Goal: Task Accomplishment & Management: Use online tool/utility

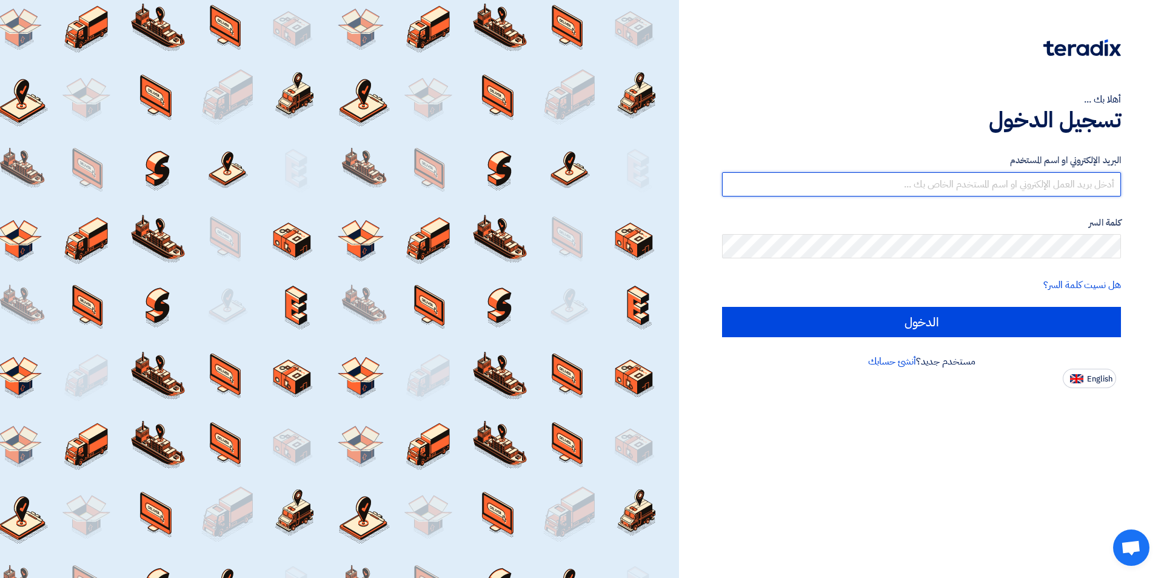
click at [949, 184] on input "text" at bounding box center [921, 184] width 399 height 24
type input "[EMAIL_ADDRESS][DOMAIN_NAME]"
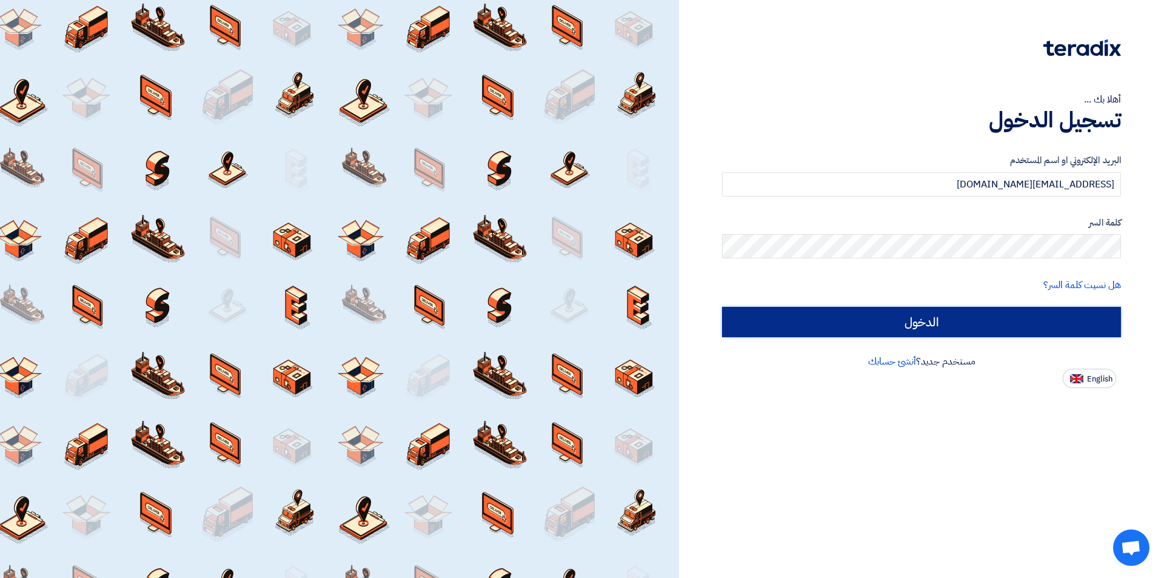
click at [1020, 326] on input "الدخول" at bounding box center [921, 322] width 399 height 30
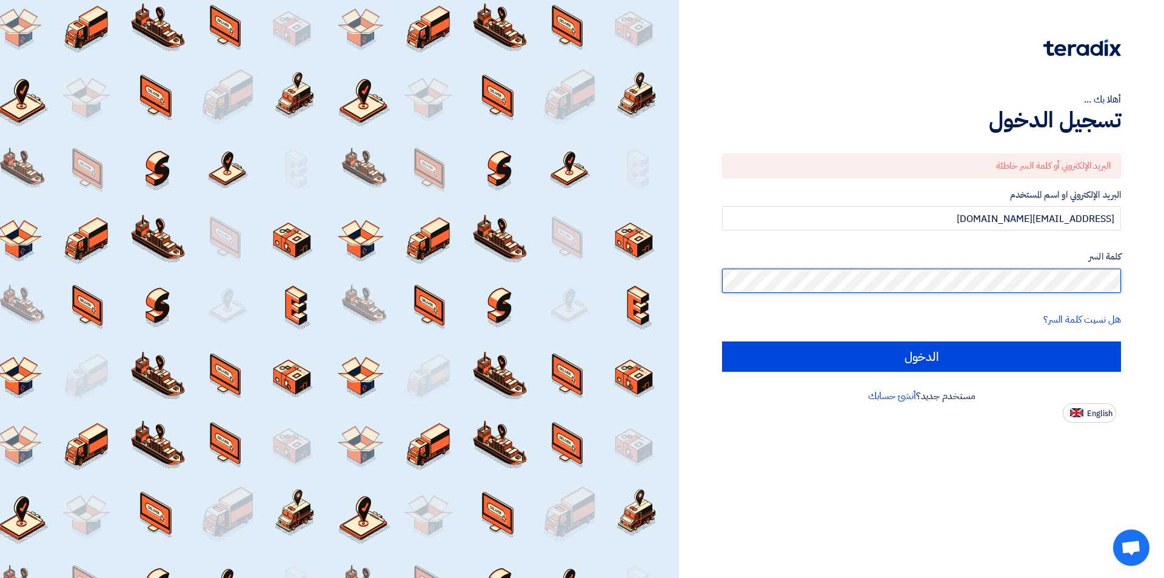
click at [722, 341] on input "الدخول" at bounding box center [921, 356] width 399 height 30
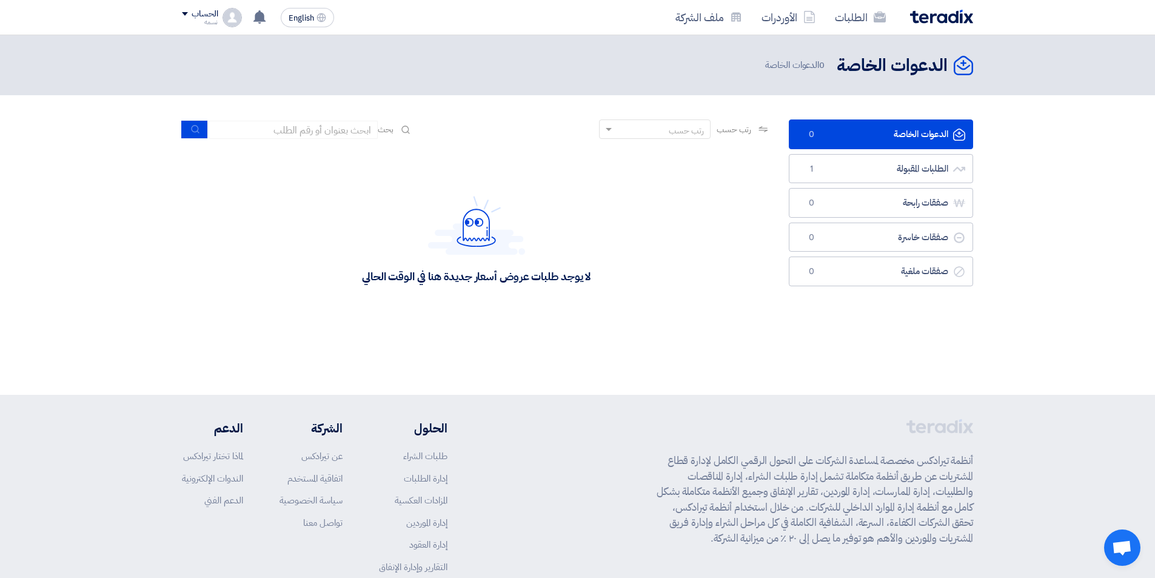
click at [696, 243] on div "لا يوجد طلبات عروض أسعار جديدة هنا في الوقت الحالي" at bounding box center [476, 240] width 589 height 182
drag, startPoint x: 854, startPoint y: 104, endPoint x: 885, endPoint y: 30, distance: 79.9
click at [879, 45] on div "الدعوات الخاصة الدعوات الخاصة 0 الدعوات الخاصة" at bounding box center [577, 215] width 1155 height 360
click at [840, 165] on link "الطلبات المقبولة الطلبات المقبولة 1" at bounding box center [881, 169] width 184 height 30
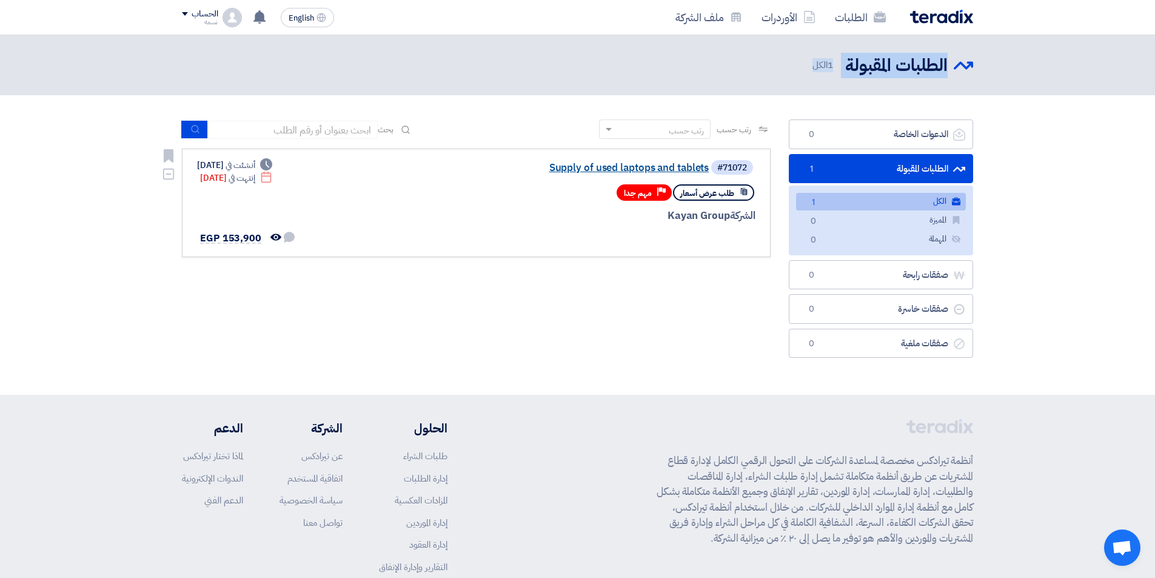
click at [614, 162] on link "Supply of used laptops and tablets" at bounding box center [587, 167] width 243 height 11
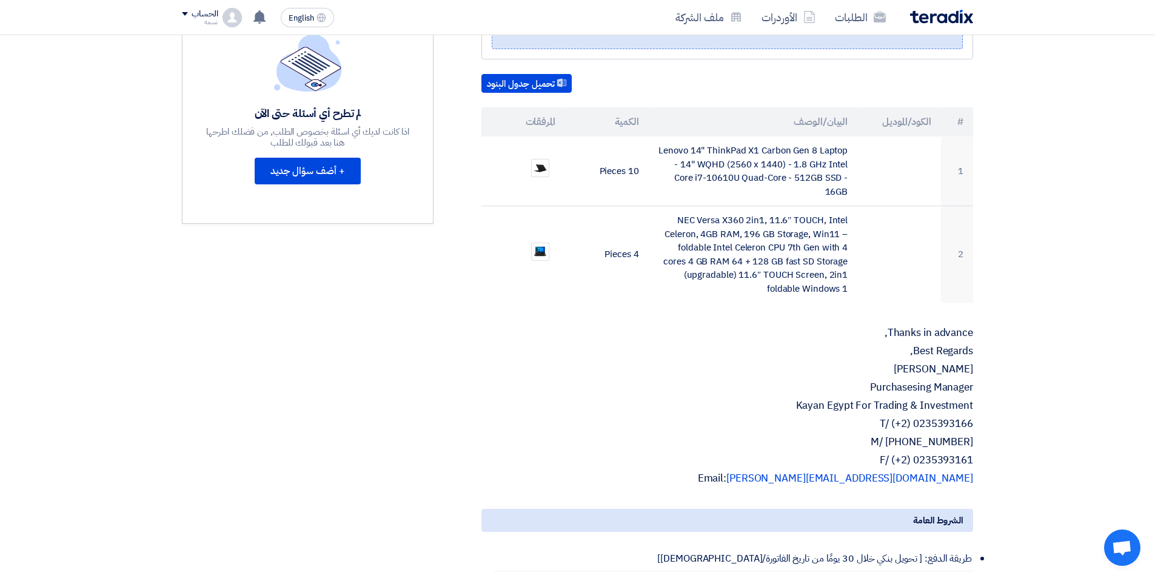
scroll to position [61, 0]
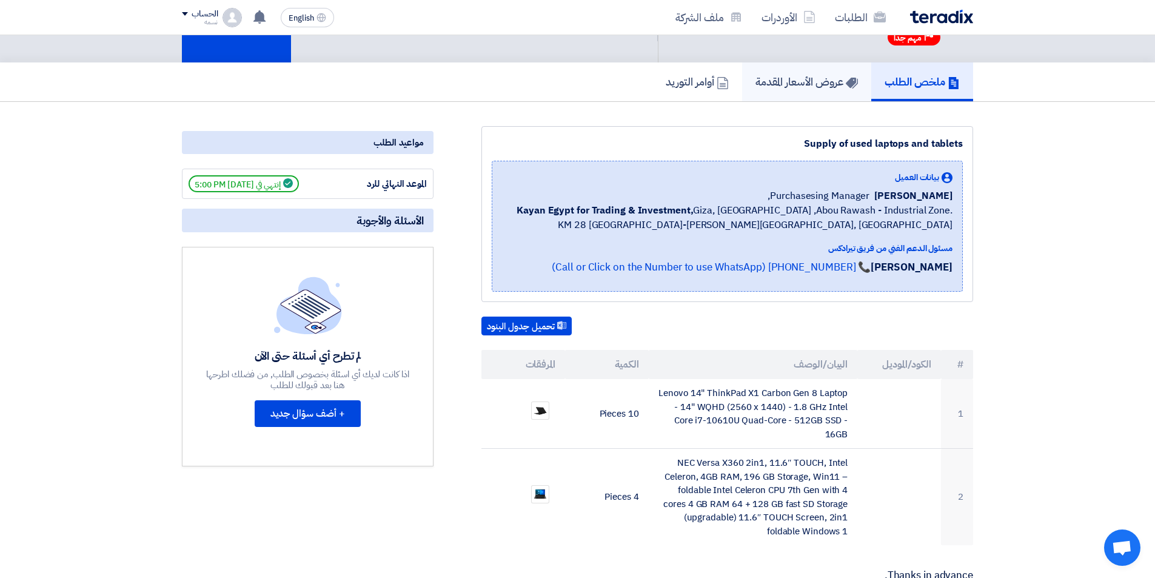
click at [778, 88] on h5 "عروض الأسعار المقدمة" at bounding box center [806, 82] width 102 height 14
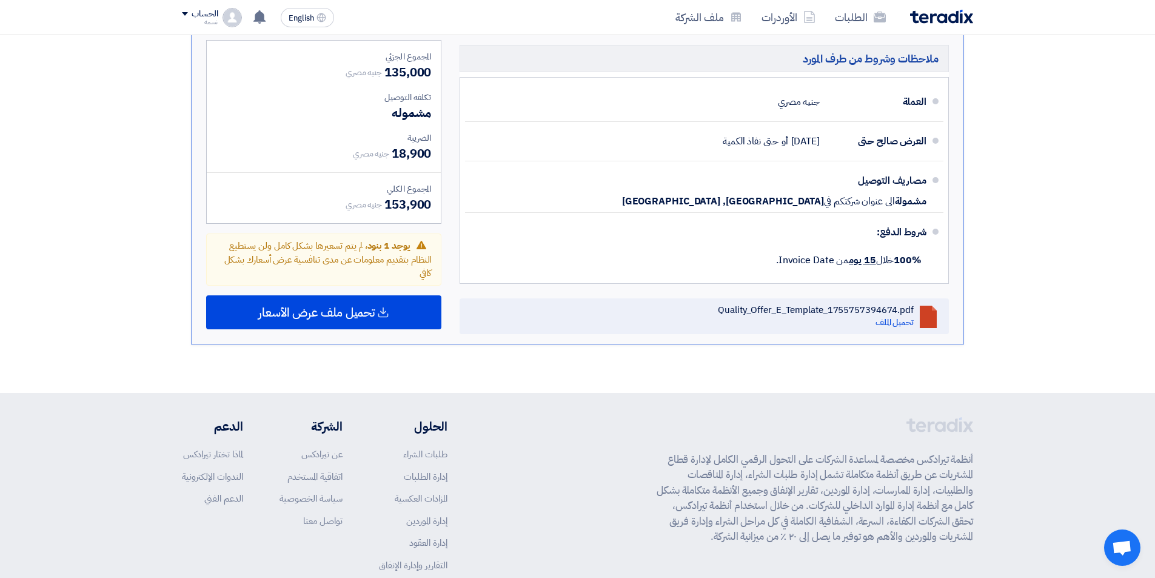
scroll to position [728, 0]
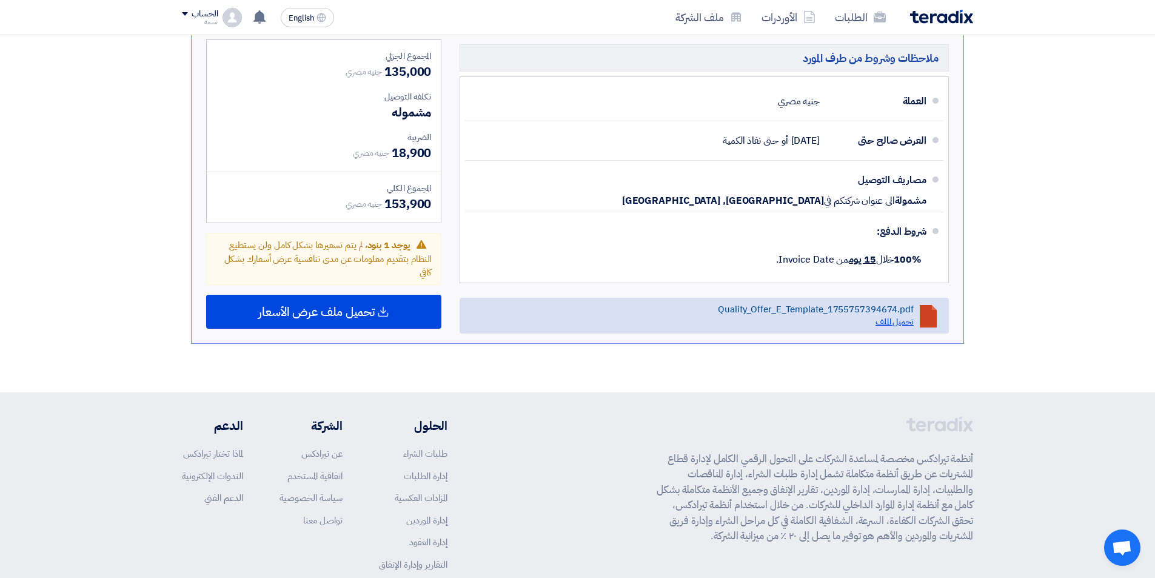
click at [880, 316] on link "تحميل الملف" at bounding box center [894, 321] width 38 height 13
click at [806, 312] on div "Quality_Offer_E_Template_1755757394674.pdf" at bounding box center [816, 309] width 196 height 11
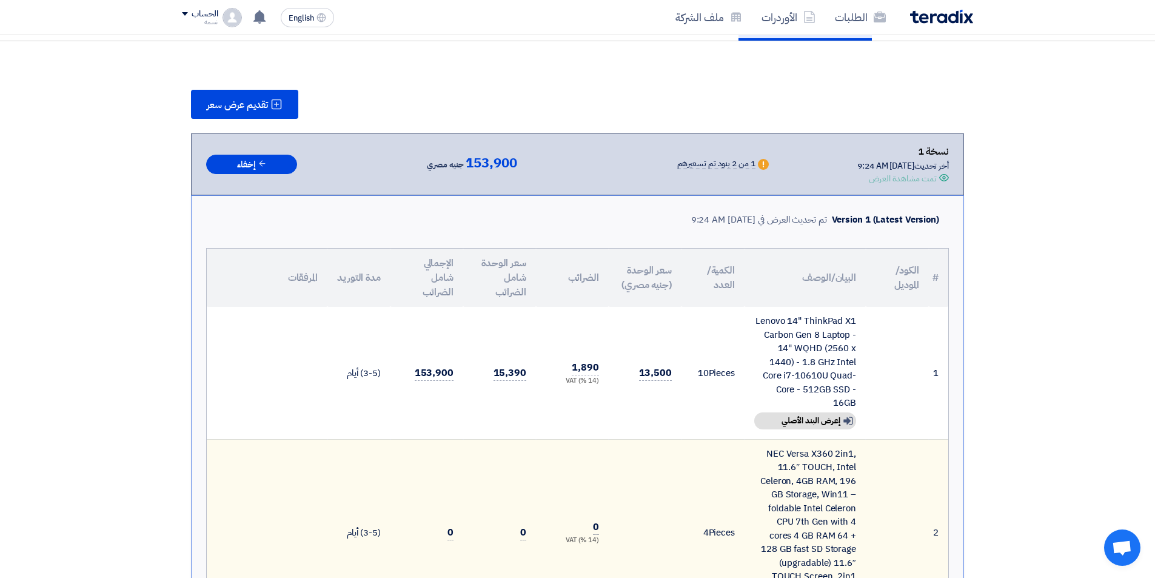
scroll to position [243, 0]
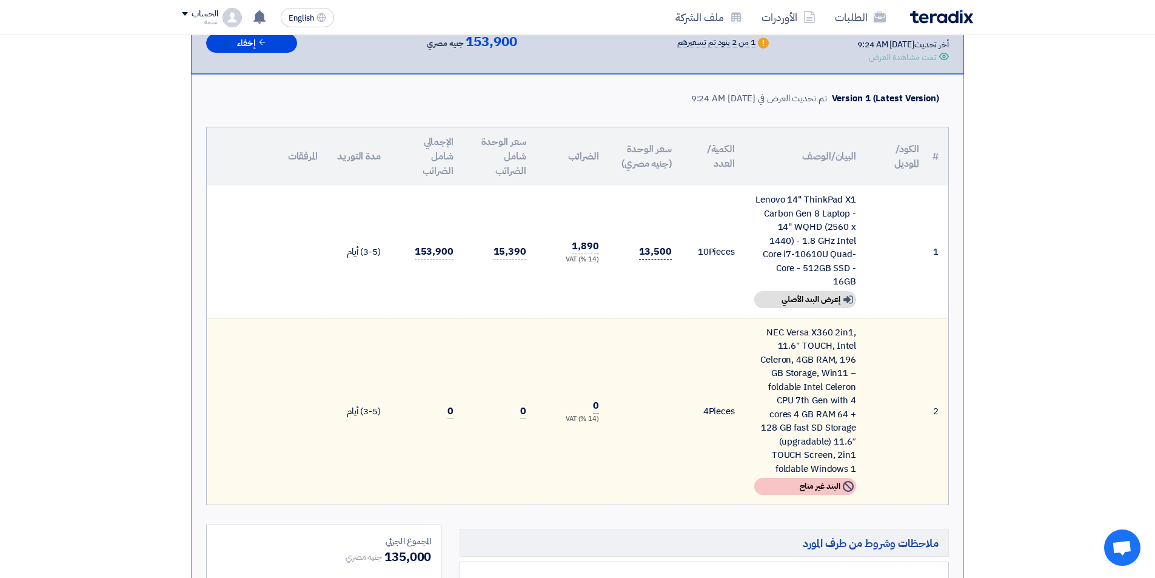
click at [652, 252] on span "13,500" at bounding box center [655, 251] width 33 height 15
drag, startPoint x: 828, startPoint y: 277, endPoint x: 752, endPoint y: 186, distance: 118.5
click at [752, 186] on td "Lenovo 14" ThinkPad X1 Carbon Gen 8 Laptop - 14" WQHD (2560 x 1440) - 1.8 GHz I…" at bounding box center [804, 252] width 121 height 132
click at [831, 245] on div "Lenovo 14" ThinkPad X1 Carbon Gen 8 Laptop - 14" WQHD (2560 x 1440) - 1.8 GHz I…" at bounding box center [805, 241] width 102 height 96
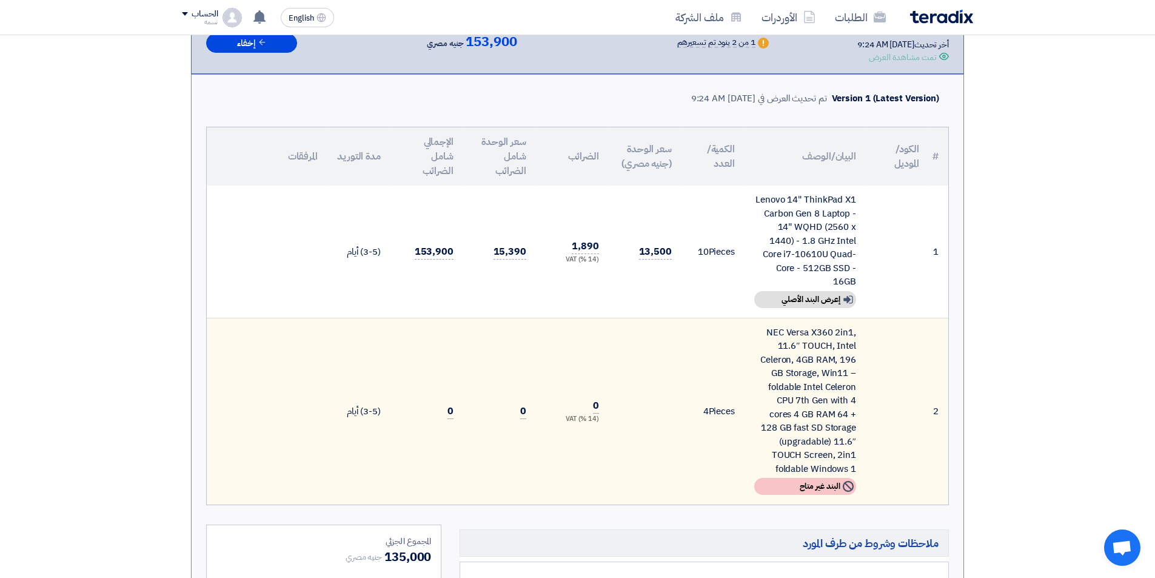
drag, startPoint x: 751, startPoint y: 197, endPoint x: 855, endPoint y: 284, distance: 136.0
click at [855, 284] on td "Lenovo 14" ThinkPad X1 Carbon Gen 8 Laptop - 14" WQHD (2560 x 1440) - 1.8 GHz I…" at bounding box center [804, 252] width 121 height 132
click at [786, 218] on div "Lenovo 14" ThinkPad X1 Carbon Gen 8 Laptop - 14" WQHD (2560 x 1440) - 1.8 GHz I…" at bounding box center [805, 241] width 102 height 96
drag, startPoint x: 746, startPoint y: 198, endPoint x: 858, endPoint y: 290, distance: 144.7
click at [858, 290] on td "Lenovo 14" ThinkPad X1 Carbon Gen 8 Laptop - 14" WQHD (2560 x 1440) - 1.8 GHz I…" at bounding box center [804, 252] width 121 height 132
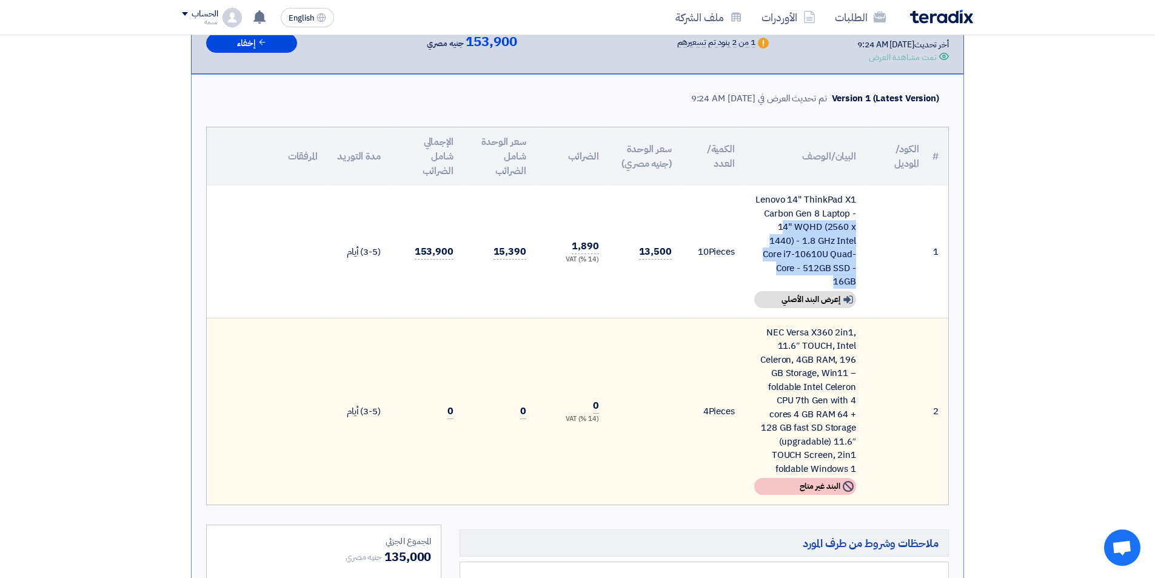
click at [752, 210] on td "Lenovo 14" ThinkPad X1 Carbon Gen 8 Laptop - 14" WQHD (2560 x 1440) - 1.8 GHz I…" at bounding box center [804, 252] width 121 height 132
drag, startPoint x: 857, startPoint y: 196, endPoint x: 860, endPoint y: 293, distance: 96.4
click at [860, 293] on td "Lenovo 14" ThinkPad X1 Carbon Gen 8 Laptop - 14" WQHD (2560 x 1440) - 1.8 GHz I…" at bounding box center [804, 252] width 121 height 132
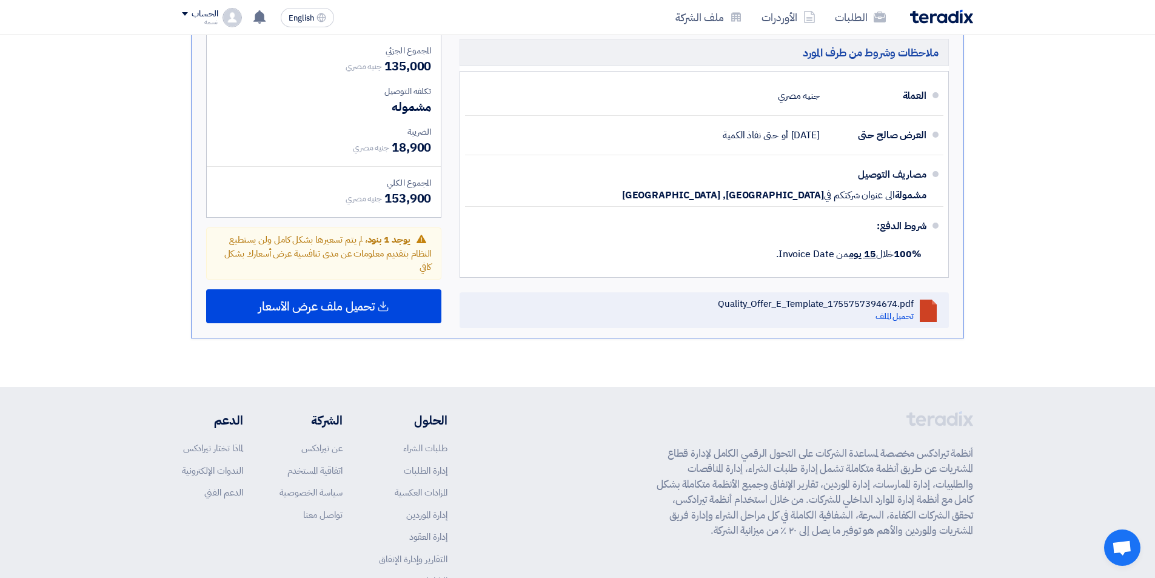
scroll to position [820, 0]
